Goal: Task Accomplishment & Management: Use online tool/utility

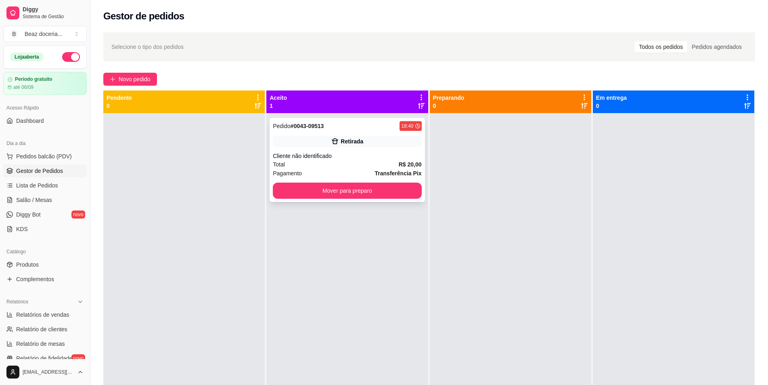
click at [348, 165] on div "Total R$ 20,00" at bounding box center [347, 164] width 149 height 9
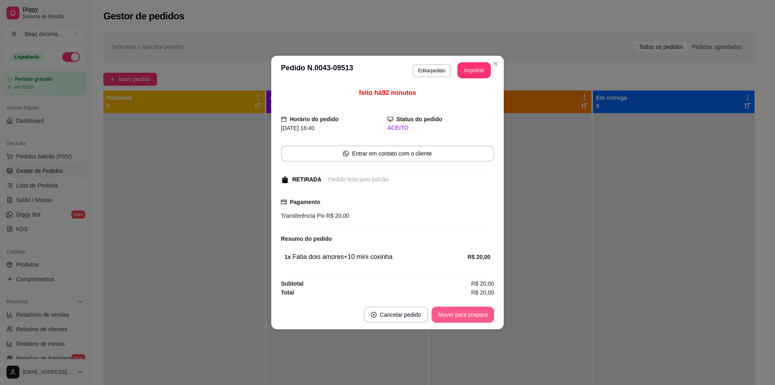
click at [466, 310] on button "Mover para preparo" at bounding box center [462, 314] width 63 height 16
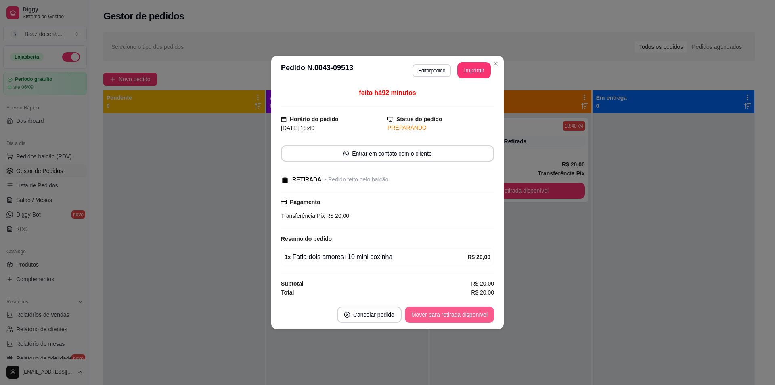
click at [458, 318] on button "Mover para retirada disponível" at bounding box center [449, 314] width 89 height 16
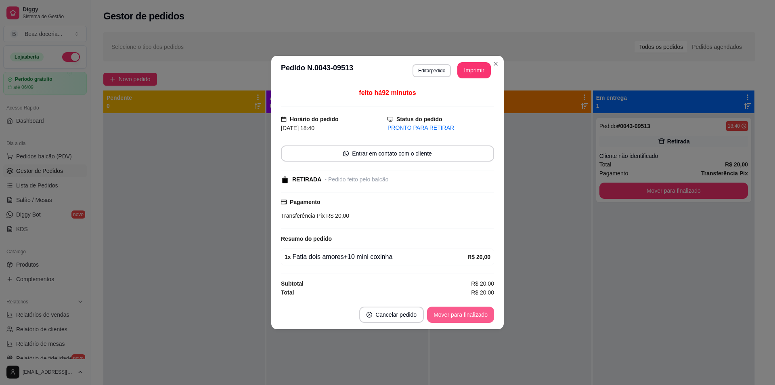
click at [458, 316] on button "Mover para finalizado" at bounding box center [460, 314] width 67 height 16
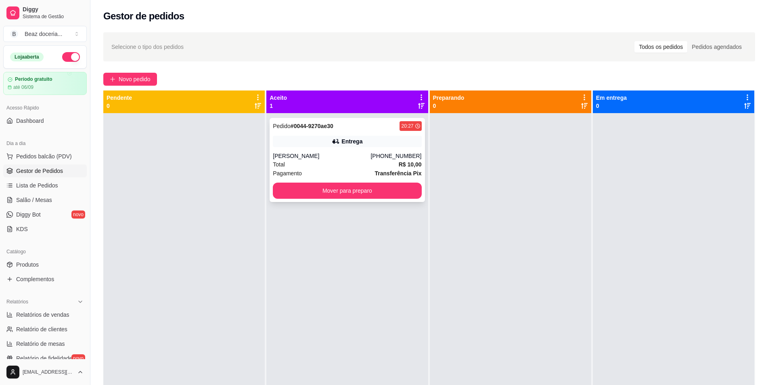
click at [303, 159] on div "[PERSON_NAME]" at bounding box center [322, 156] width 98 height 8
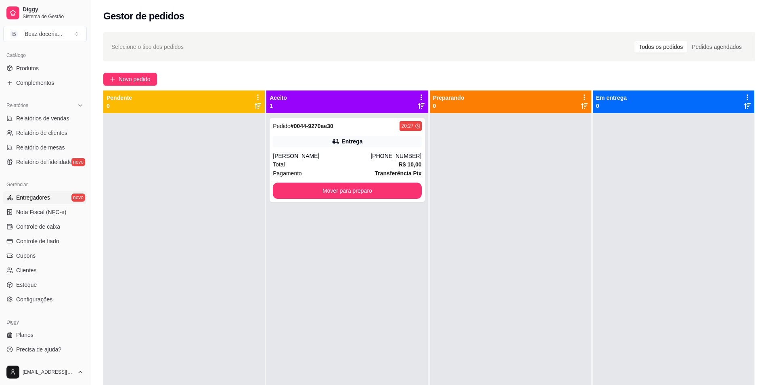
scroll to position [123, 0]
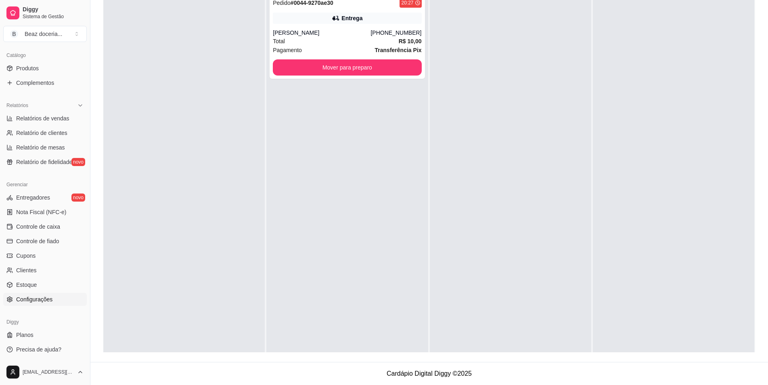
click at [47, 301] on span "Configurações" at bounding box center [34, 299] width 36 height 8
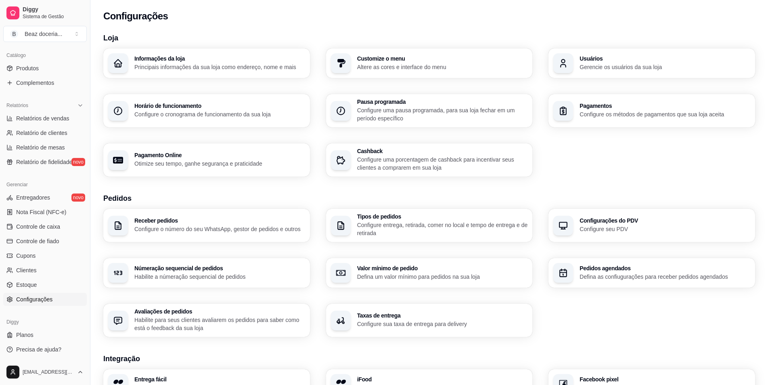
click at [186, 225] on p "Configure o número do seu WhatsApp, gestor de pedidos e outros" at bounding box center [219, 229] width 171 height 8
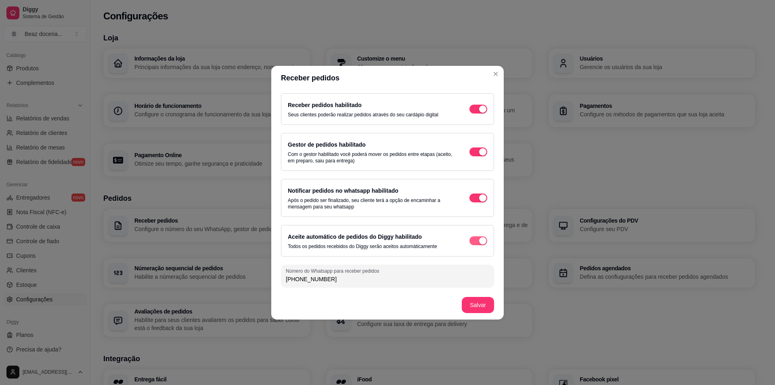
click at [484, 113] on div "button" at bounding box center [482, 108] width 7 height 7
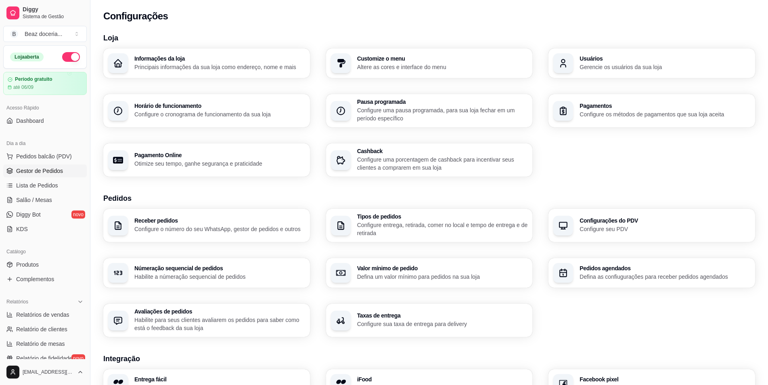
click at [48, 172] on span "Gestor de Pedidos" at bounding box center [39, 171] width 47 height 8
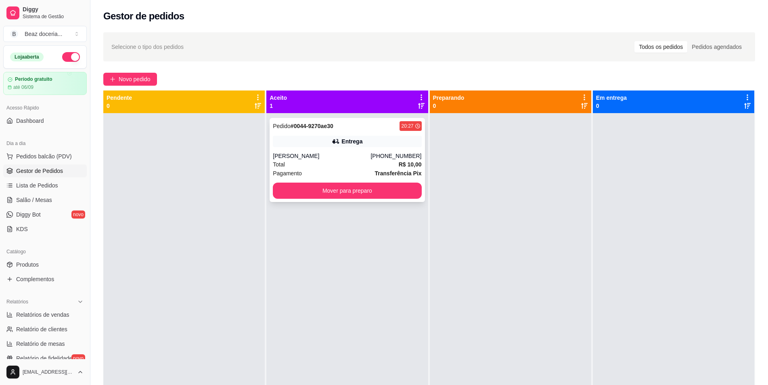
click at [357, 166] on div "Total R$ 10,00" at bounding box center [347, 164] width 149 height 9
click at [386, 174] on strong "Transferência Pix" at bounding box center [398, 173] width 47 height 6
click at [352, 163] on div "Total R$ 10,00" at bounding box center [347, 164] width 149 height 9
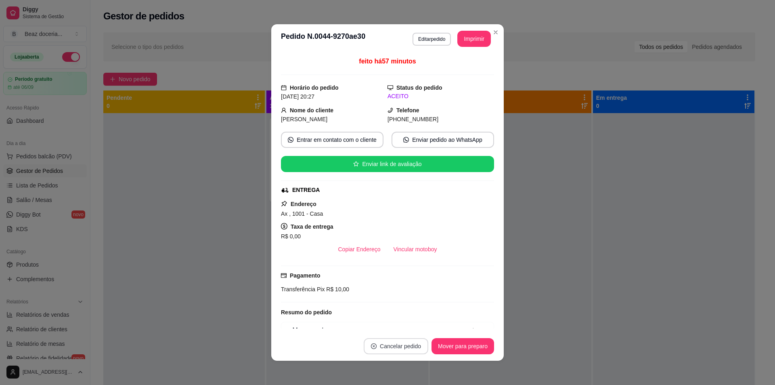
click at [392, 343] on button "Cancelar pedido" at bounding box center [396, 346] width 65 height 16
click at [410, 326] on button "Sim" at bounding box center [416, 326] width 32 height 16
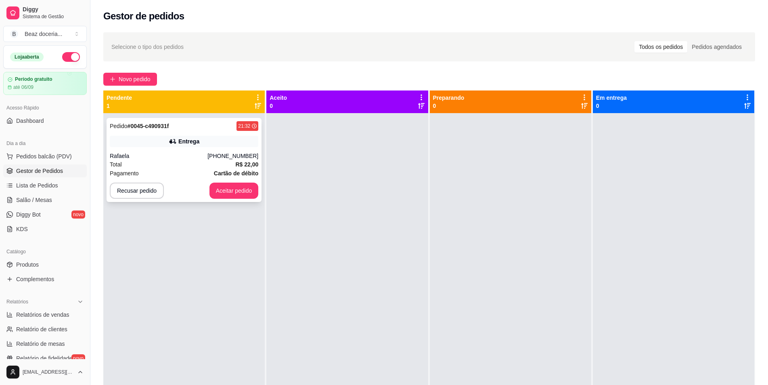
click at [202, 164] on div "Total R$ 22,00" at bounding box center [184, 164] width 149 height 9
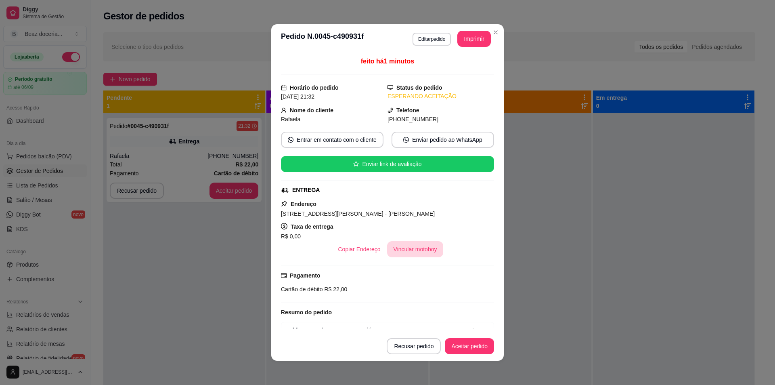
scroll to position [67, 0]
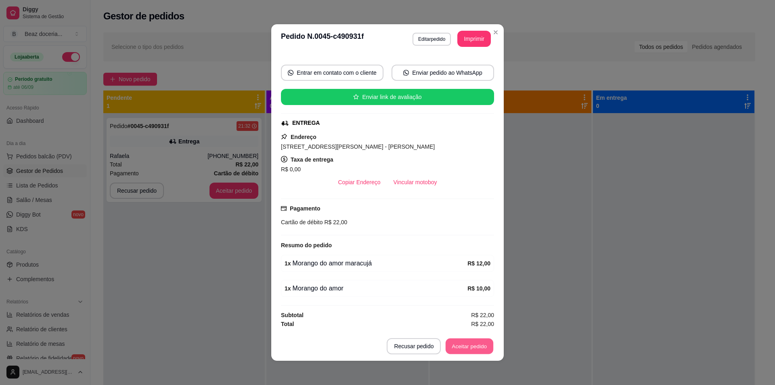
click at [460, 346] on button "Aceitar pedido" at bounding box center [470, 346] width 48 height 16
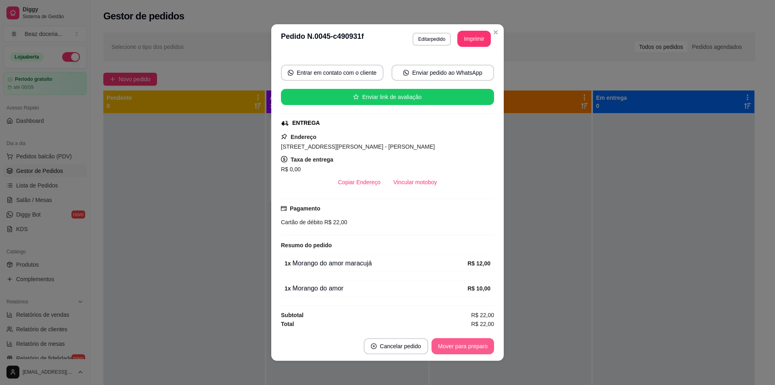
click at [450, 345] on button "Mover para preparo" at bounding box center [462, 346] width 63 height 16
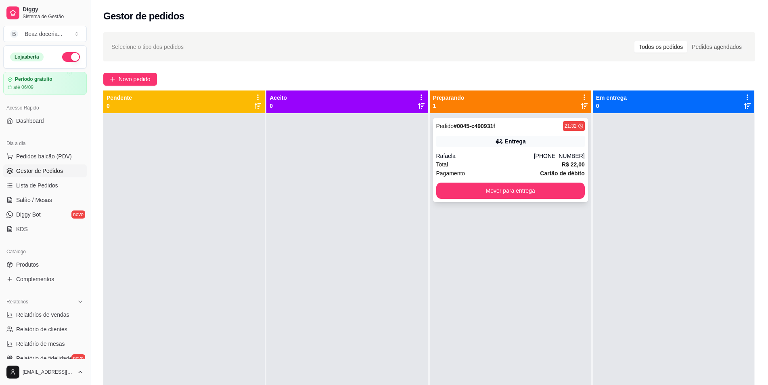
click at [527, 165] on div "Total R$ 22,00" at bounding box center [510, 164] width 149 height 9
click at [548, 184] on button "Mover para entrega" at bounding box center [510, 190] width 149 height 16
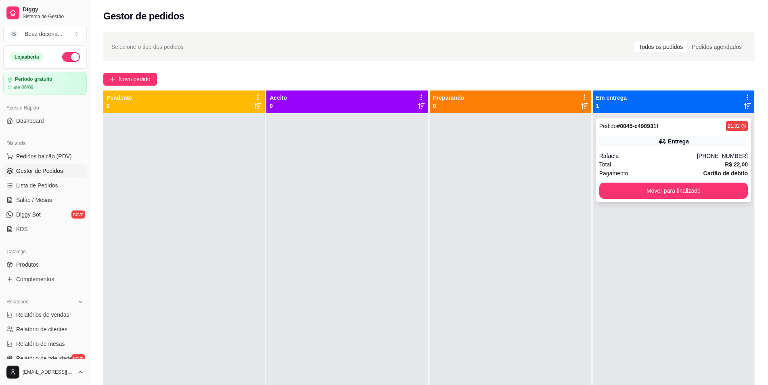
click at [667, 169] on div "Pagamento Cartão de débito" at bounding box center [673, 173] width 149 height 9
click at [64, 57] on button "button" at bounding box center [71, 57] width 18 height 10
click at [662, 193] on button "Mover para finalizado" at bounding box center [673, 190] width 149 height 16
